Goal: Task Accomplishment & Management: Manage account settings

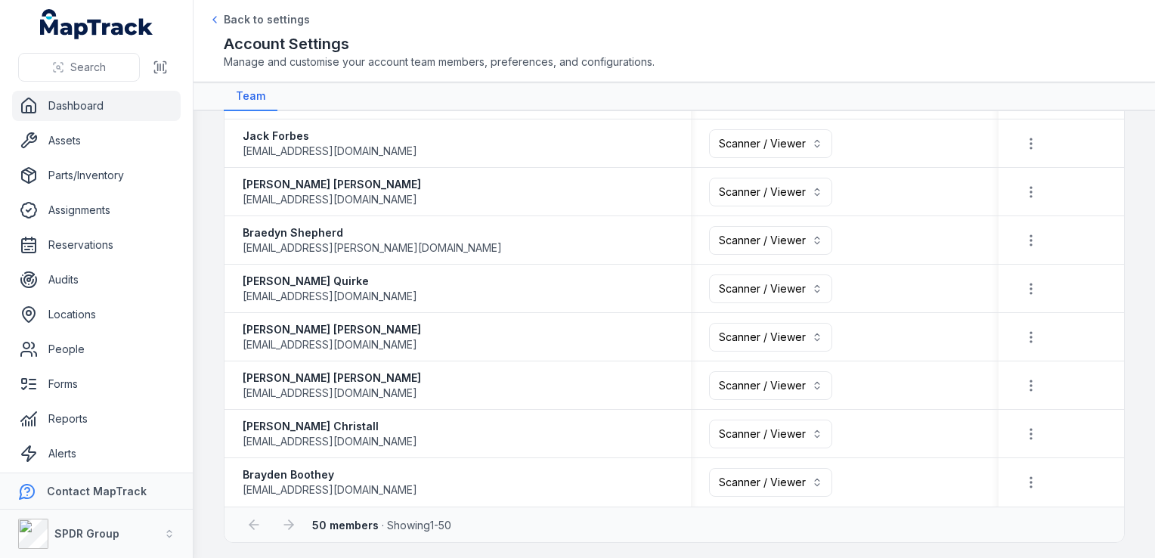
click at [70, 119] on link "Dashboard" at bounding box center [96, 106] width 169 height 30
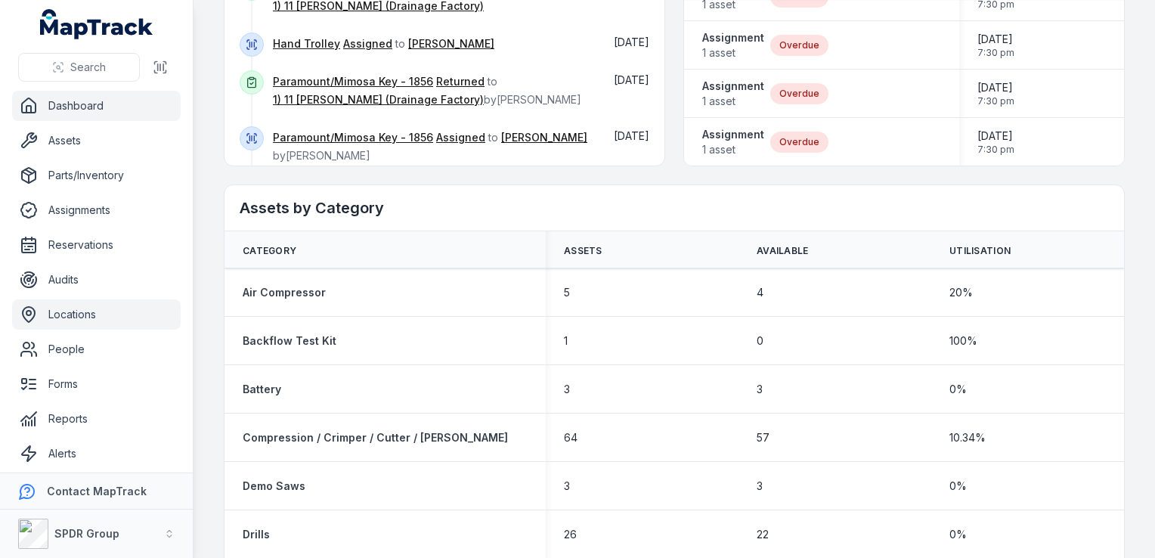
scroll to position [39, 0]
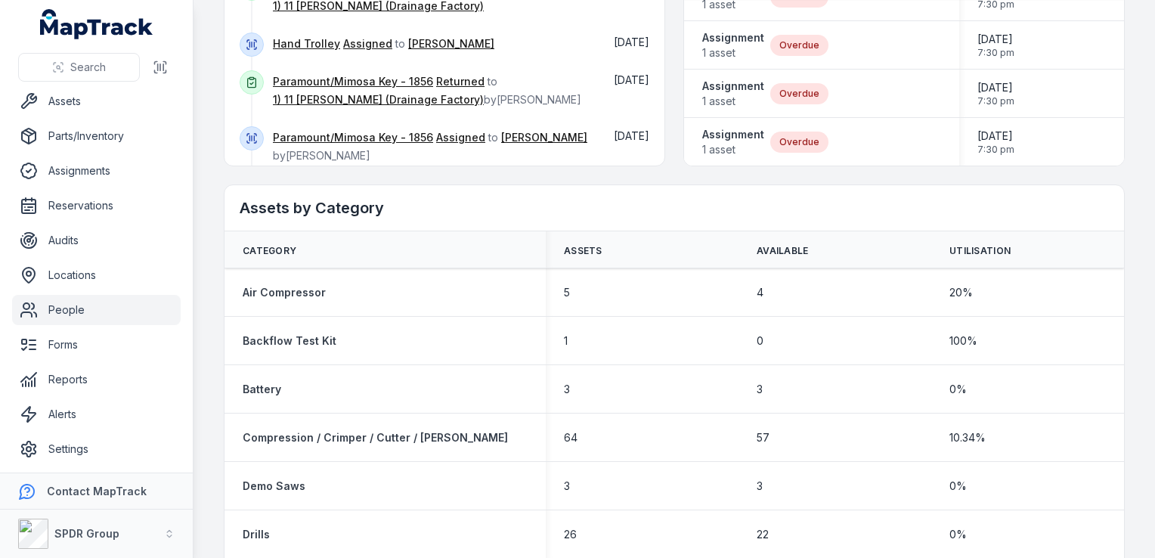
click at [91, 307] on link "People" at bounding box center [96, 310] width 169 height 30
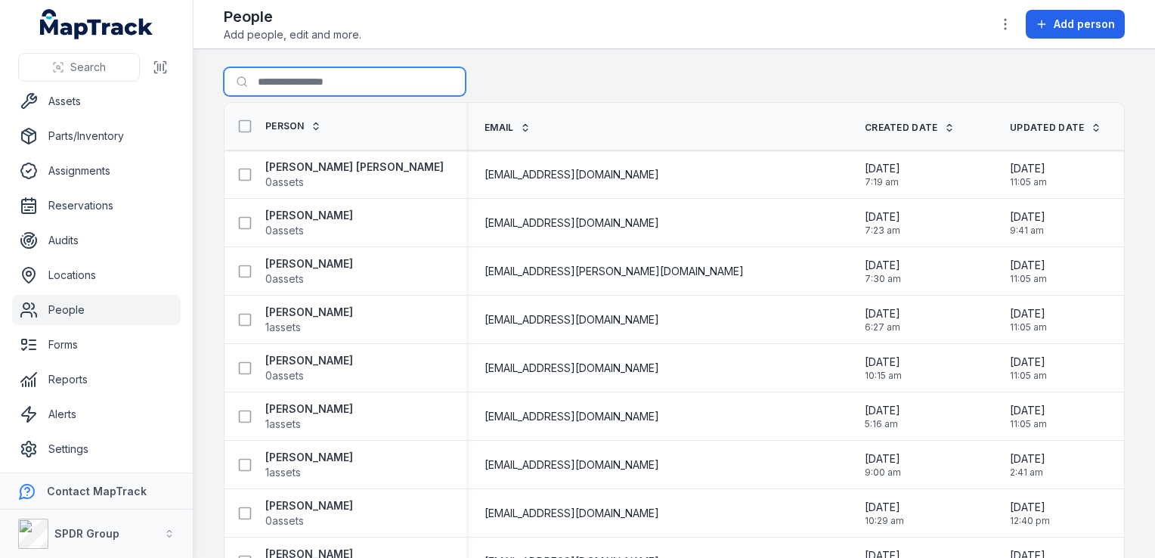
click at [351, 71] on input "Search for people" at bounding box center [345, 81] width 242 height 29
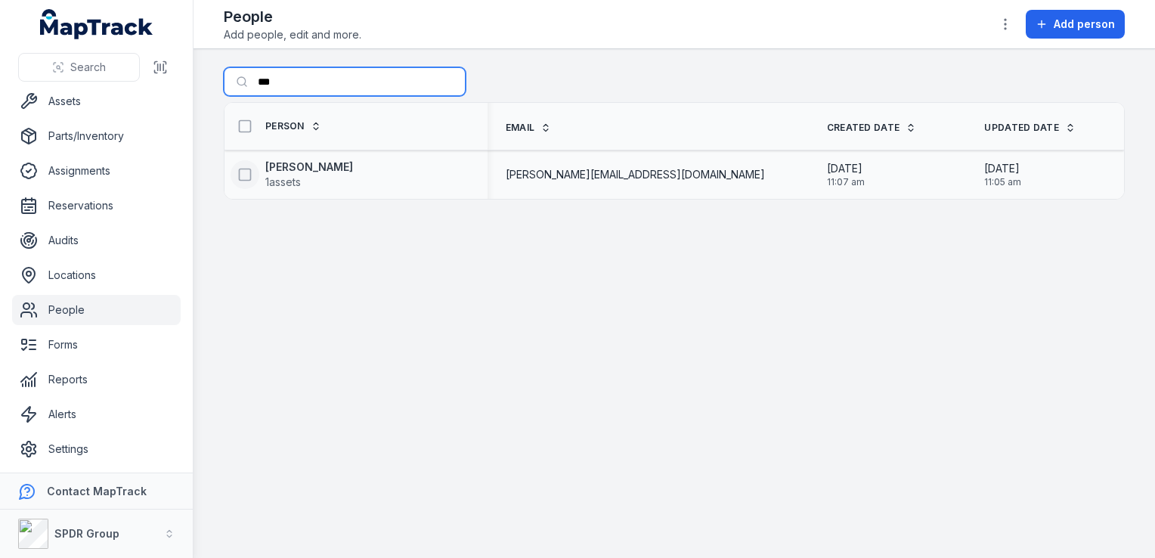
type input "***"
click at [245, 172] on icon at bounding box center [244, 174] width 15 height 15
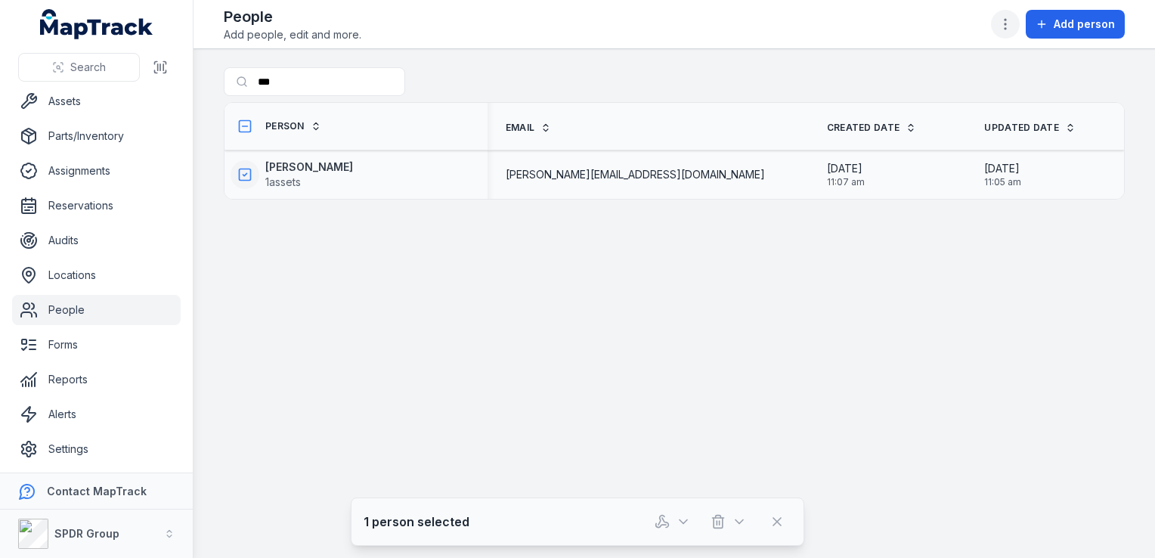
click at [1019, 29] on button "button" at bounding box center [1005, 24] width 29 height 29
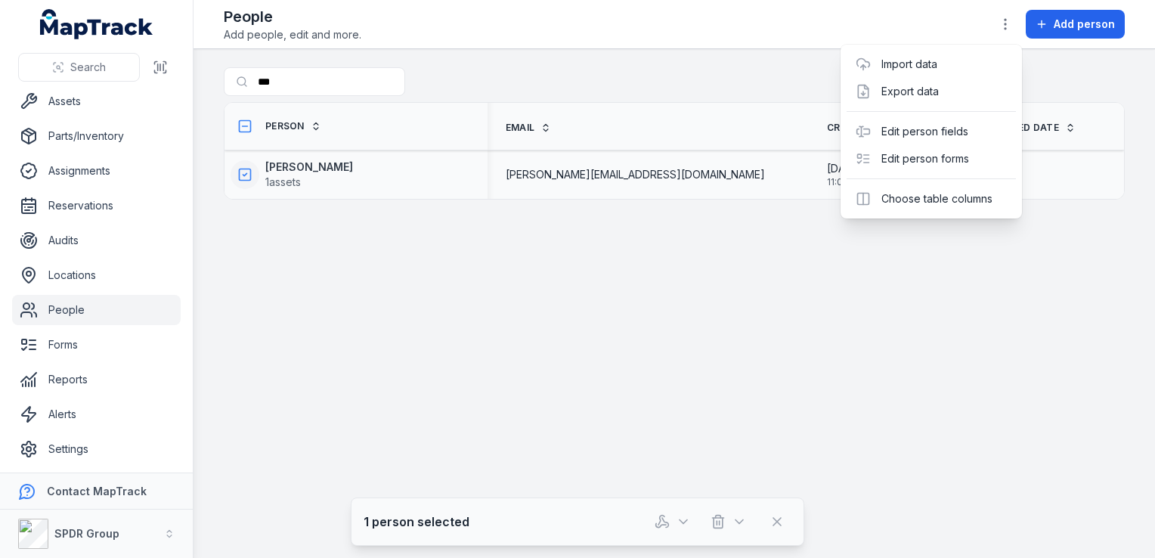
click at [865, 285] on div "Toggle Navigation People Add people, edit and more. Add person Search for peopl…" at bounding box center [675, 279] width 962 height 558
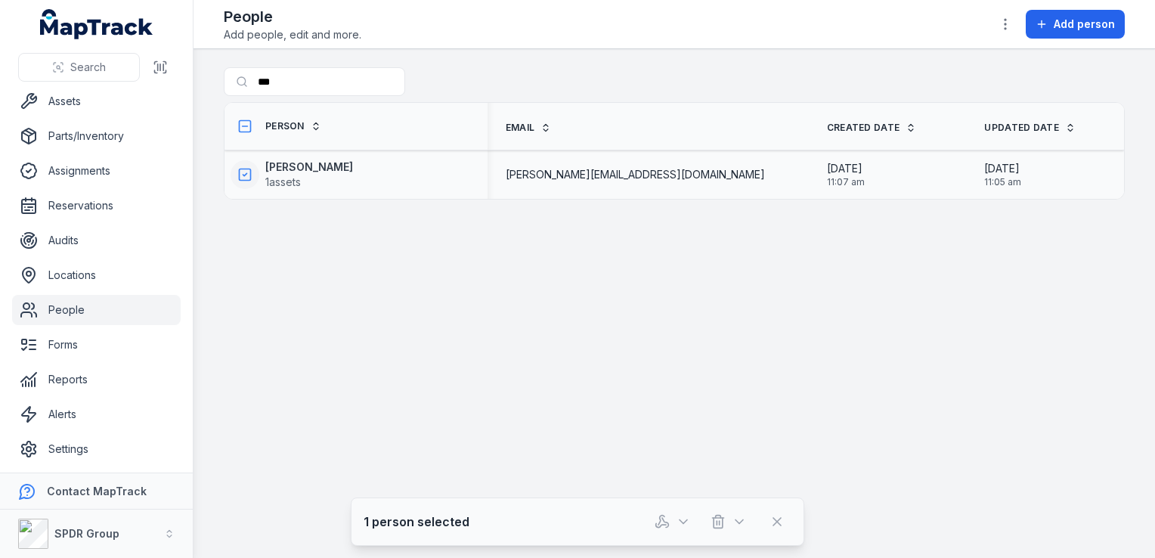
click at [734, 174] on div "[PERSON_NAME][EMAIL_ADDRESS][DOMAIN_NAME]" at bounding box center [648, 174] width 285 height 15
click at [543, 171] on div "[PERSON_NAME][EMAIL_ADDRESS][DOMAIN_NAME]" at bounding box center [648, 174] width 321 height 27
click at [318, 166] on strong "[PERSON_NAME]" at bounding box center [309, 167] width 88 height 15
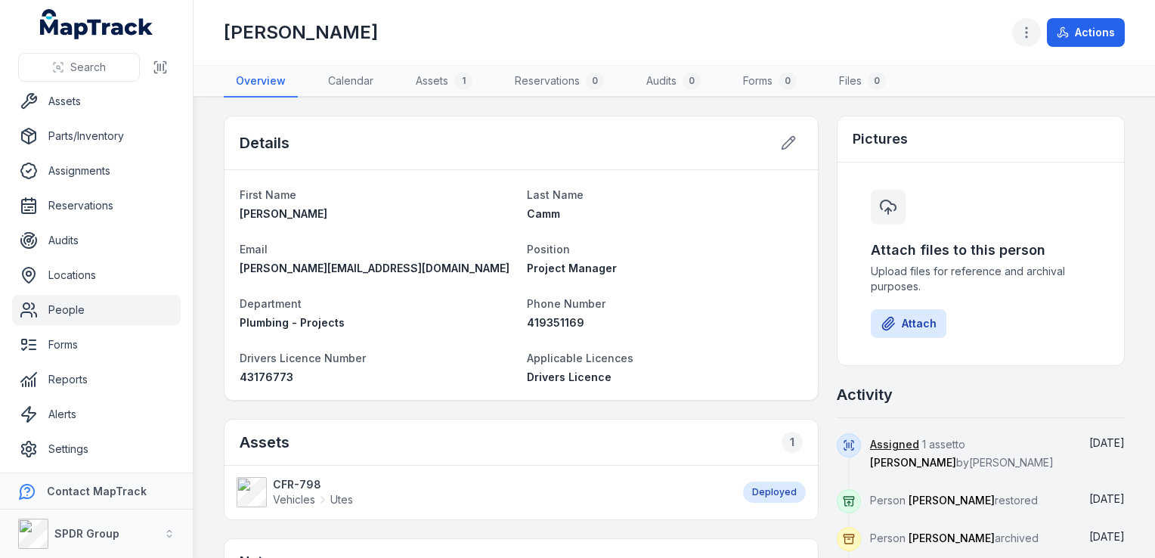
click at [1031, 25] on icon "button" at bounding box center [1026, 32] width 15 height 15
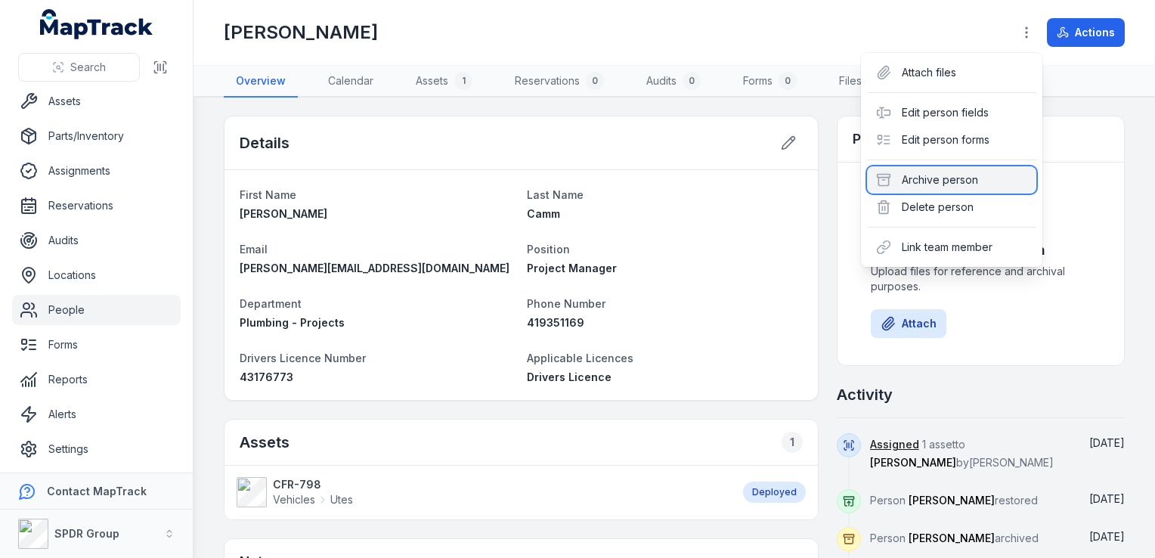
click at [945, 192] on div "Archive person" at bounding box center [951, 179] width 169 height 27
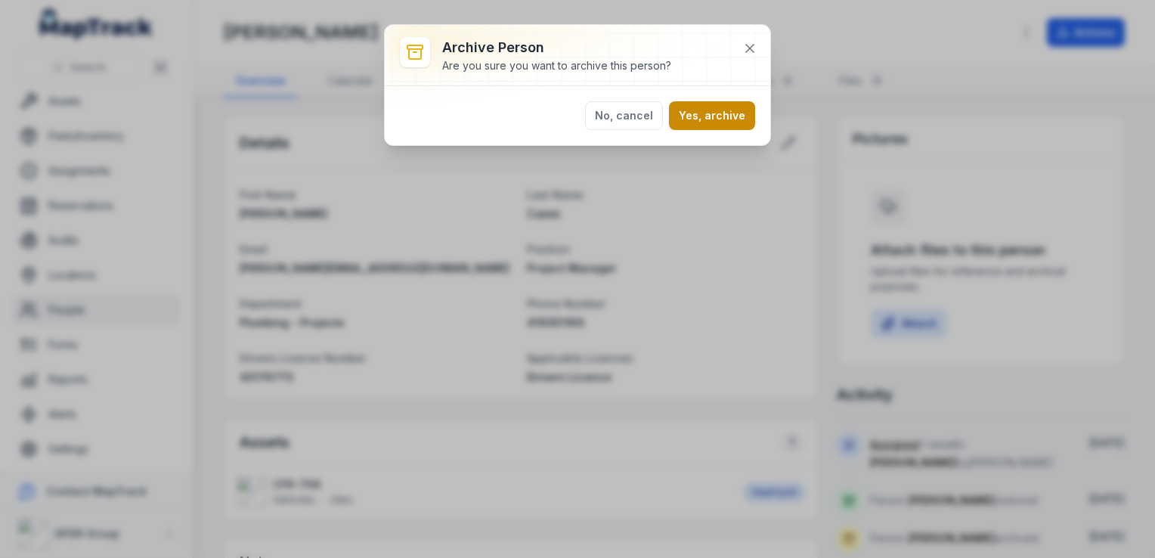
click at [712, 109] on button "Yes, archive" at bounding box center [712, 115] width 86 height 29
